Goal: Complete application form

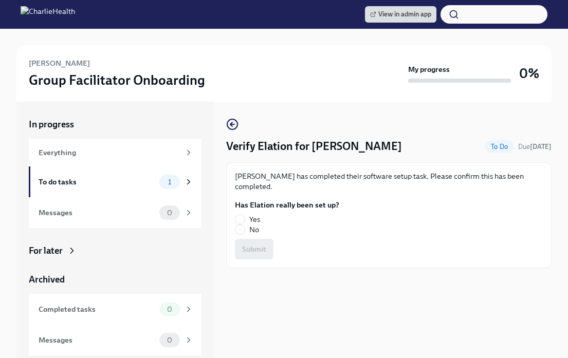
click at [247, 218] on label "Yes" at bounding box center [283, 219] width 96 height 10
click at [245, 218] on input "Yes" at bounding box center [239, 219] width 9 height 9
radio input "true"
click at [264, 242] on button "Submit" at bounding box center [254, 249] width 39 height 21
click at [243, 221] on input "Yes" at bounding box center [239, 219] width 9 height 9
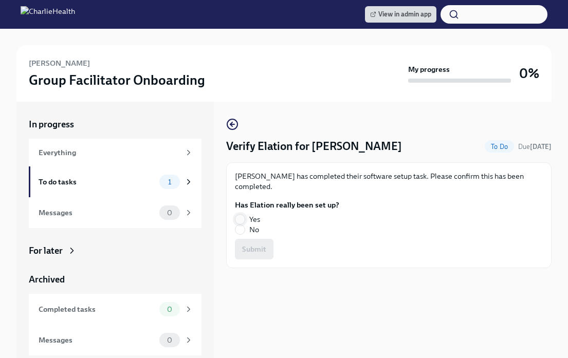
radio input "true"
click at [264, 251] on span "Submit" at bounding box center [254, 249] width 24 height 10
